Goal: Navigation & Orientation: Find specific page/section

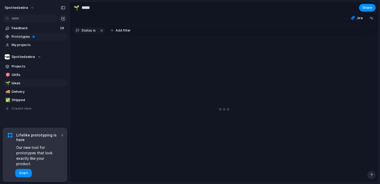
click at [27, 36] on span "Prototypes" at bounding box center [39, 36] width 54 height 5
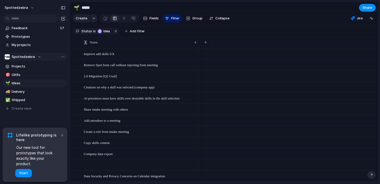
click at [34, 57] on div "Spottedzebra" at bounding box center [23, 56] width 36 height 5
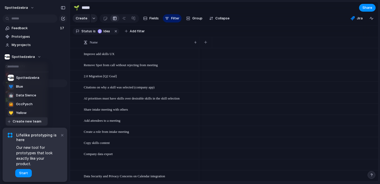
click at [22, 116] on li "💛 Yellow" at bounding box center [27, 112] width 42 height 9
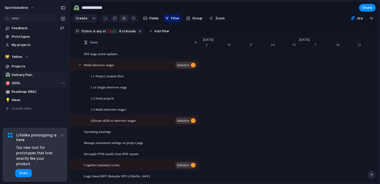
scroll to position [0, 3348]
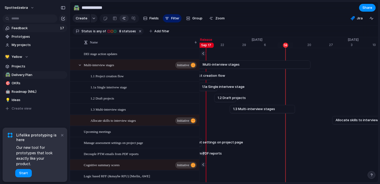
click at [38, 30] on span "Feedback" at bounding box center [35, 28] width 47 height 5
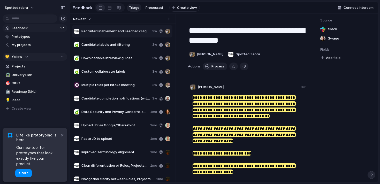
click at [35, 58] on button "💛 Yellow" at bounding box center [35, 57] width 65 height 8
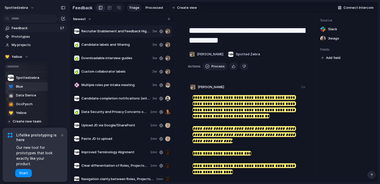
click at [28, 84] on li "💙 Blue" at bounding box center [27, 86] width 42 height 9
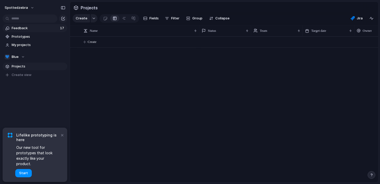
click at [49, 27] on span "Feedback" at bounding box center [35, 28] width 47 height 5
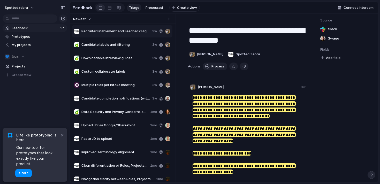
click at [117, 49] on div "Candidate labels and filtering 3w" at bounding box center [122, 44] width 100 height 12
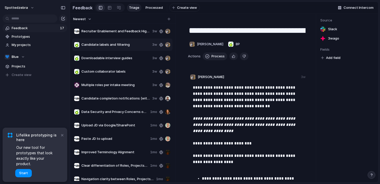
scroll to position [72, 0]
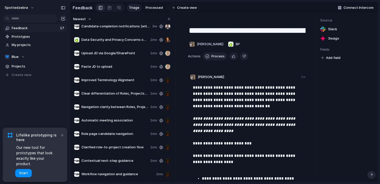
click at [107, 63] on div "Paste JD to upload 1mo" at bounding box center [122, 66] width 100 height 12
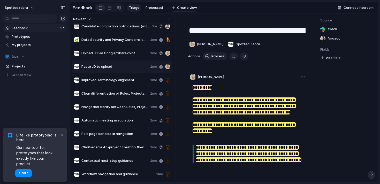
click at [112, 107] on span "Navigation clarity between Roles, Projects, and Company Space" at bounding box center [114, 106] width 67 height 5
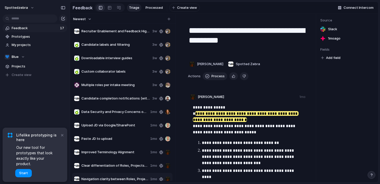
click at [116, 69] on div "Custom collaborator labels 3w" at bounding box center [122, 71] width 100 height 12
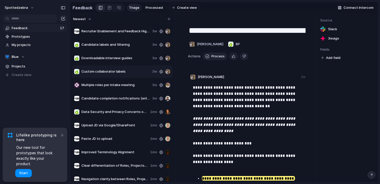
click at [138, 43] on span "Candidate labels and filtering" at bounding box center [115, 44] width 69 height 5
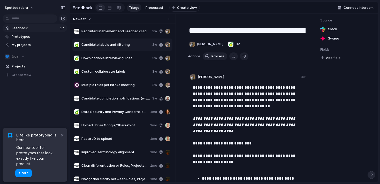
click at [127, 27] on div "Recruiter Enablement and Feedback Highlights 3w" at bounding box center [122, 31] width 100 height 12
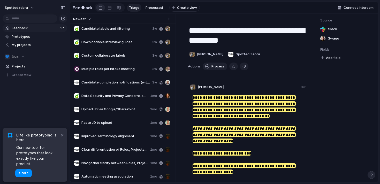
scroll to position [19, 0]
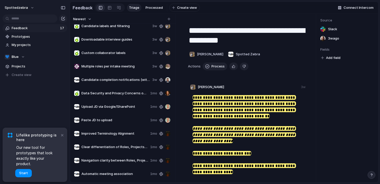
click at [126, 50] on div "Recruiter Enablement and Feedback Highlights 3w Candidate labels and filtering …" at bounding box center [122, 103] width 101 height 156
click at [115, 53] on span "Custom collaborator labels" at bounding box center [115, 52] width 69 height 5
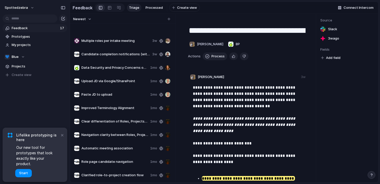
scroll to position [72, 0]
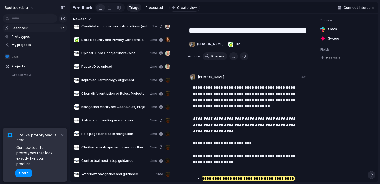
click at [114, 53] on span "Upload JD via Google/SharePoint" at bounding box center [114, 53] width 67 height 5
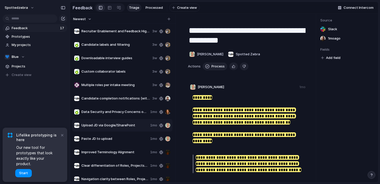
click at [127, 47] on span "Candidate labels and filtering" at bounding box center [115, 44] width 69 height 5
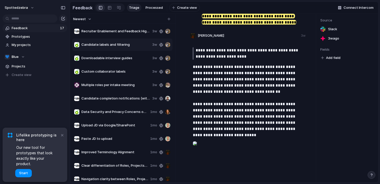
scroll to position [66, 0]
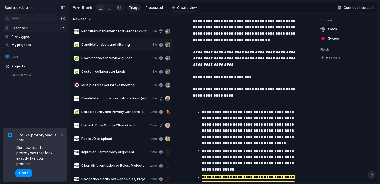
click at [115, 62] on div "Downloadable interview guides 3w" at bounding box center [122, 58] width 100 height 12
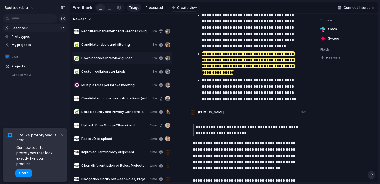
scroll to position [163, 0]
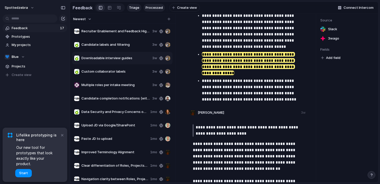
click at [149, 11] on link "Processed" at bounding box center [153, 8] width 21 height 8
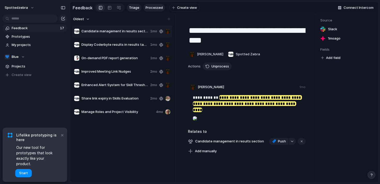
click at [138, 11] on link "Triage" at bounding box center [134, 8] width 14 height 8
